Goal: Check status: Check status

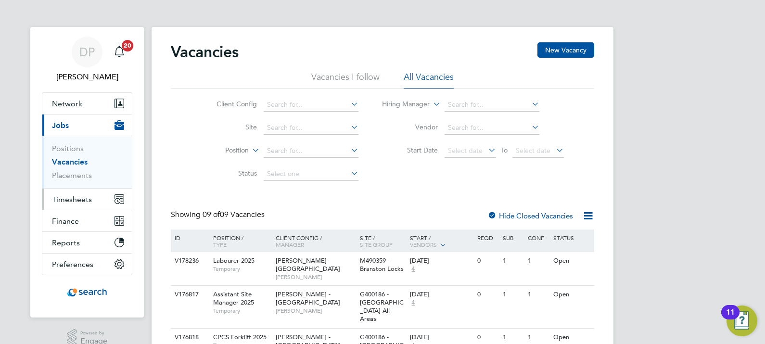
click at [75, 199] on span "Timesheets" at bounding box center [72, 199] width 40 height 9
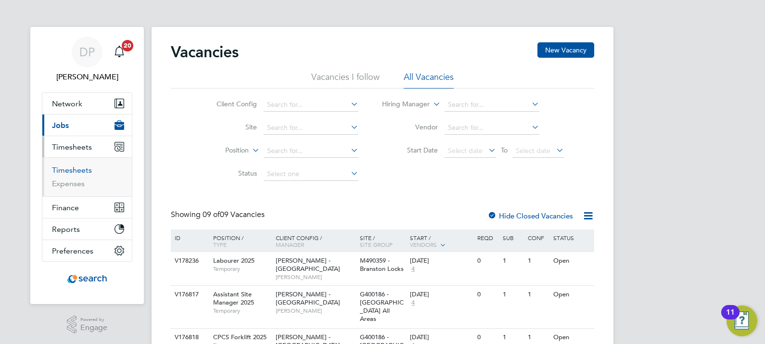
click at [70, 173] on link "Timesheets" at bounding box center [72, 169] width 40 height 9
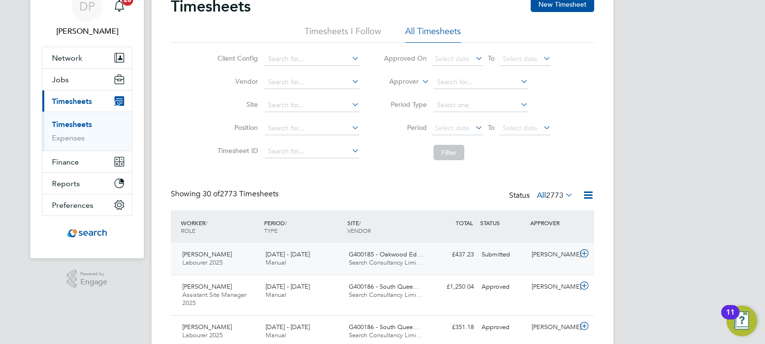
click at [437, 261] on div "£437.23 Submitted" at bounding box center [453, 255] width 50 height 16
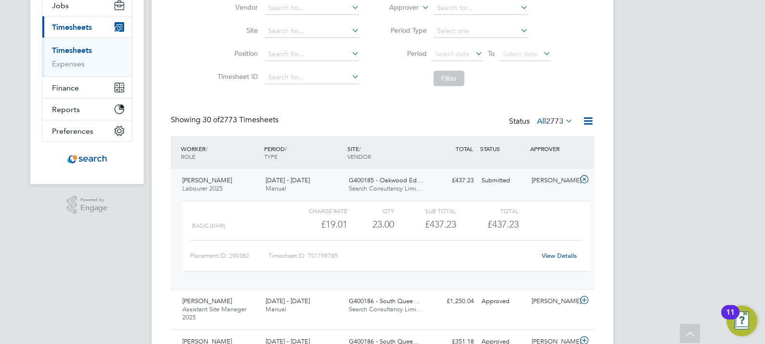
click at [557, 257] on link "View Details" at bounding box center [559, 256] width 35 height 8
